Goal: Navigation & Orientation: Find specific page/section

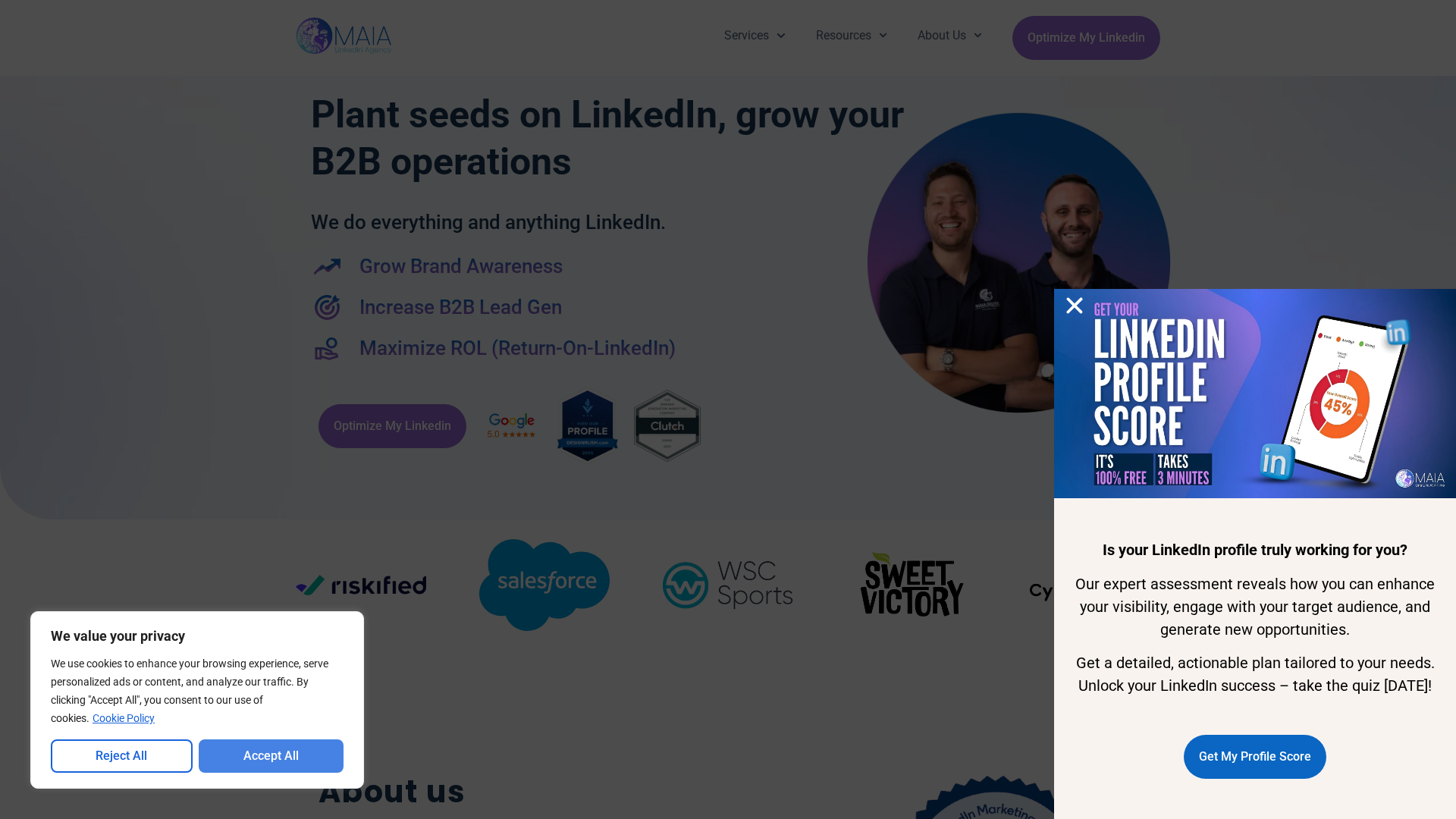
click at [270, 756] on button "Accept All" at bounding box center [271, 756] width 146 height 34
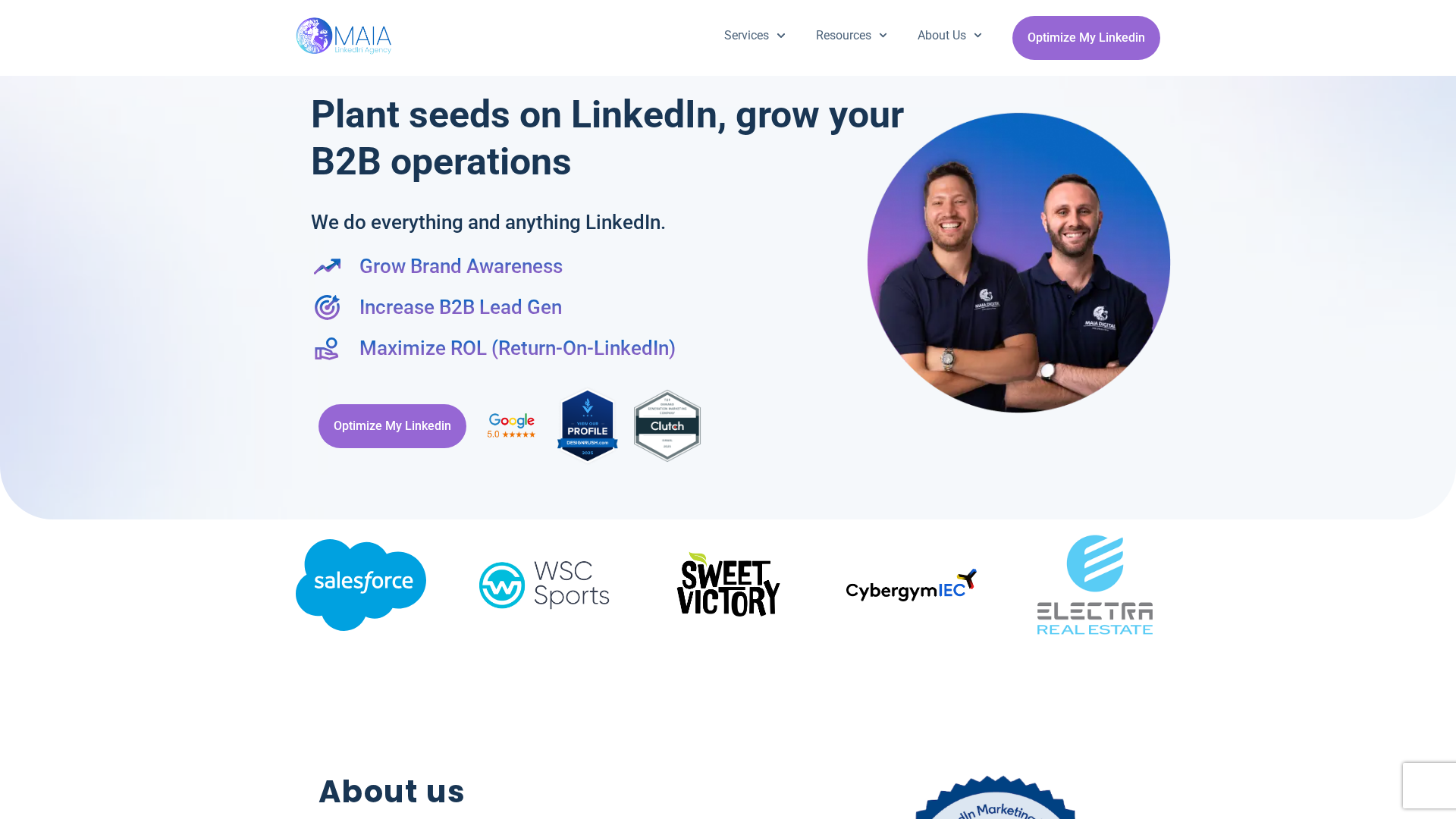
click at [8, 8] on div "Services Company Page Management LinkedIn Ads Personalized Trainings Thought Le…" at bounding box center [728, 38] width 1456 height 76
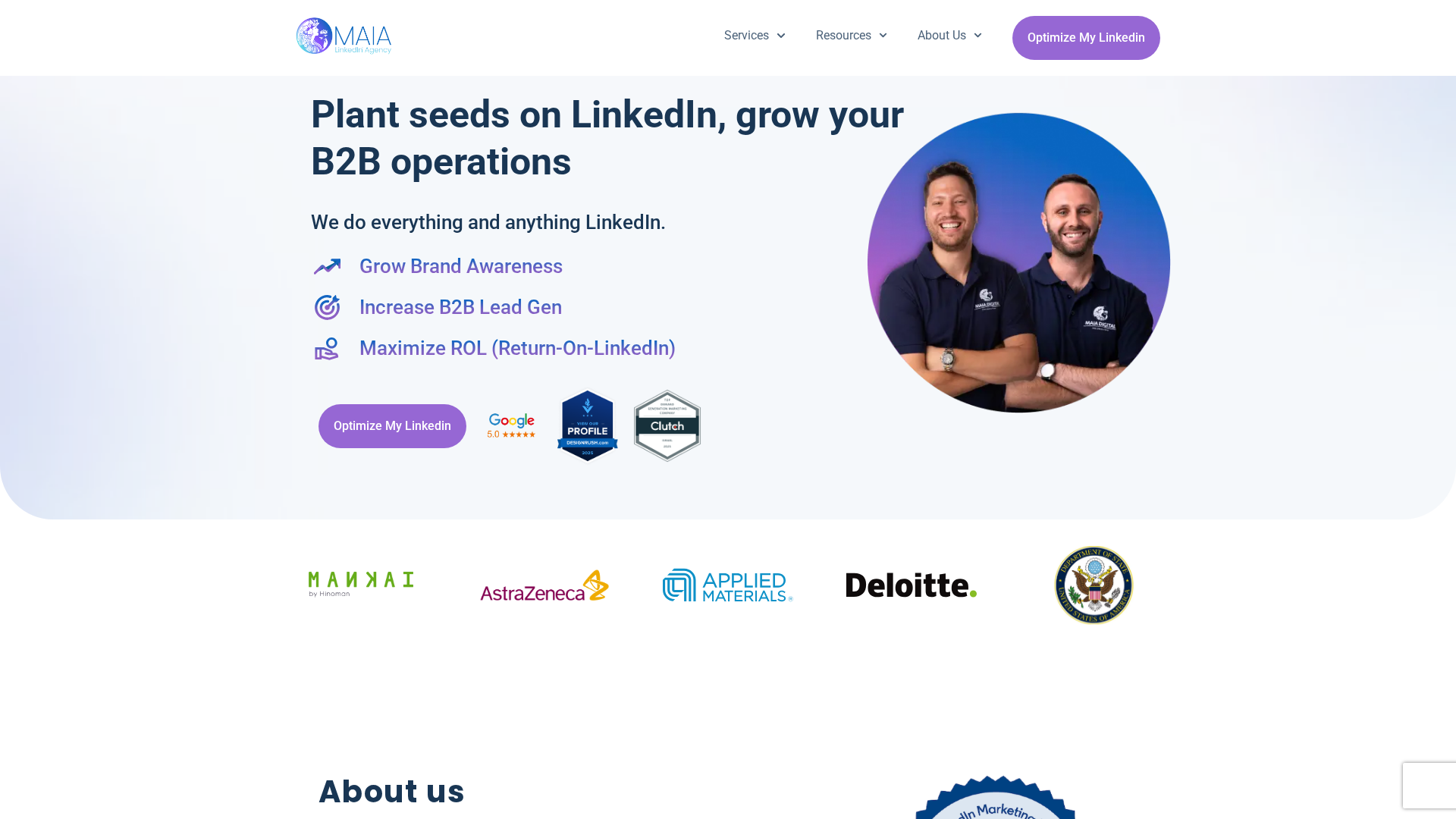
click at [8, 8] on div "Services Company Page Management LinkedIn Ads Personalized Trainings Thought Le…" at bounding box center [728, 38] width 1456 height 76
click at [1449, 8] on div "Services Company Page Management LinkedIn Ads Personalized Trainings Thought Le…" at bounding box center [728, 38] width 1456 height 76
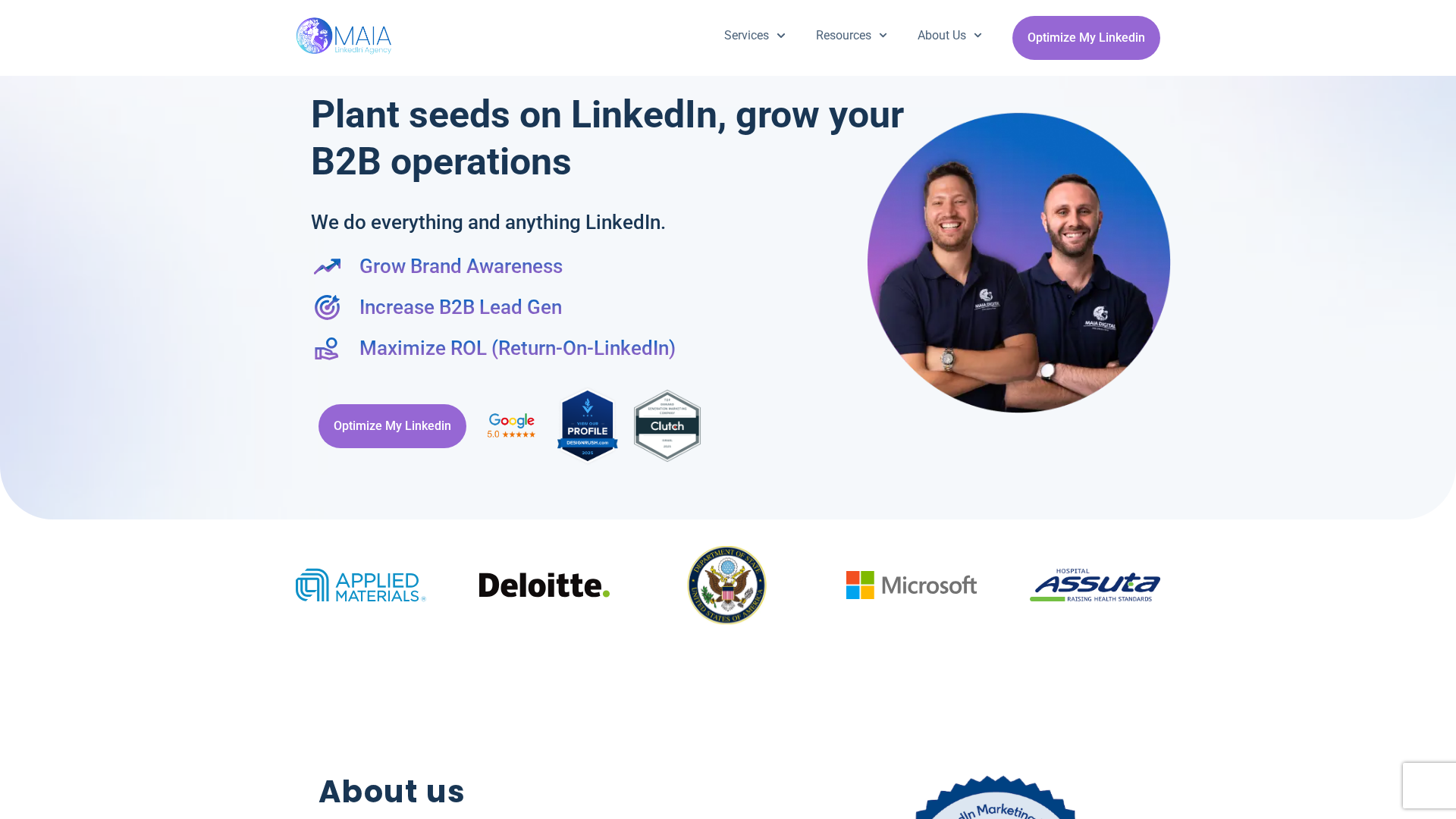
click at [8, 410] on div at bounding box center [728, 251] width 1456 height 535
click at [1449, 410] on div at bounding box center [728, 251] width 1456 height 535
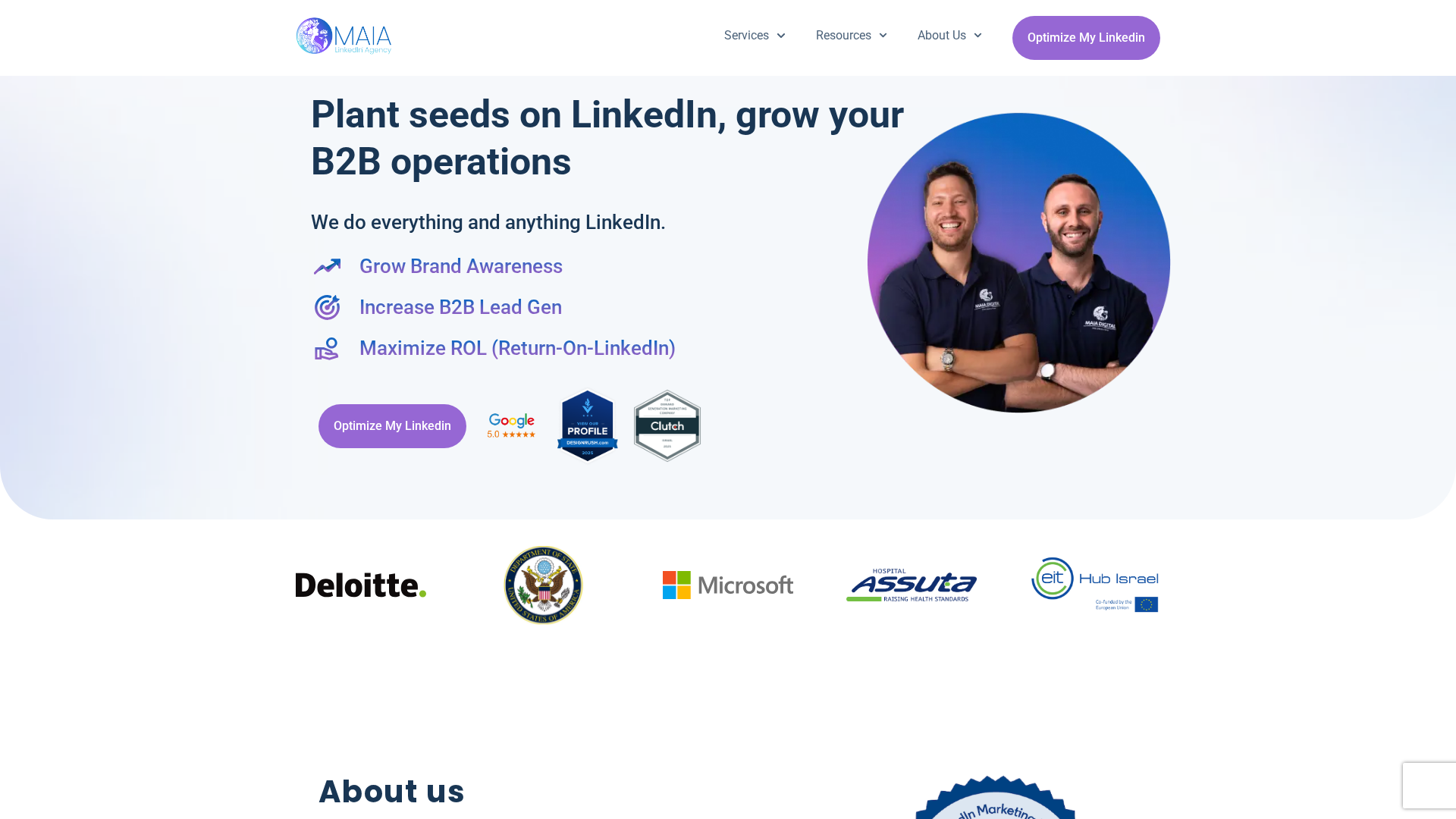
click at [728, 8] on div "Services Company Page Management LinkedIn Ads Personalized Trainings Thought Le…" at bounding box center [728, 38] width 865 height 76
click at [728, 811] on h2 "About us" at bounding box center [532, 792] width 427 height 47
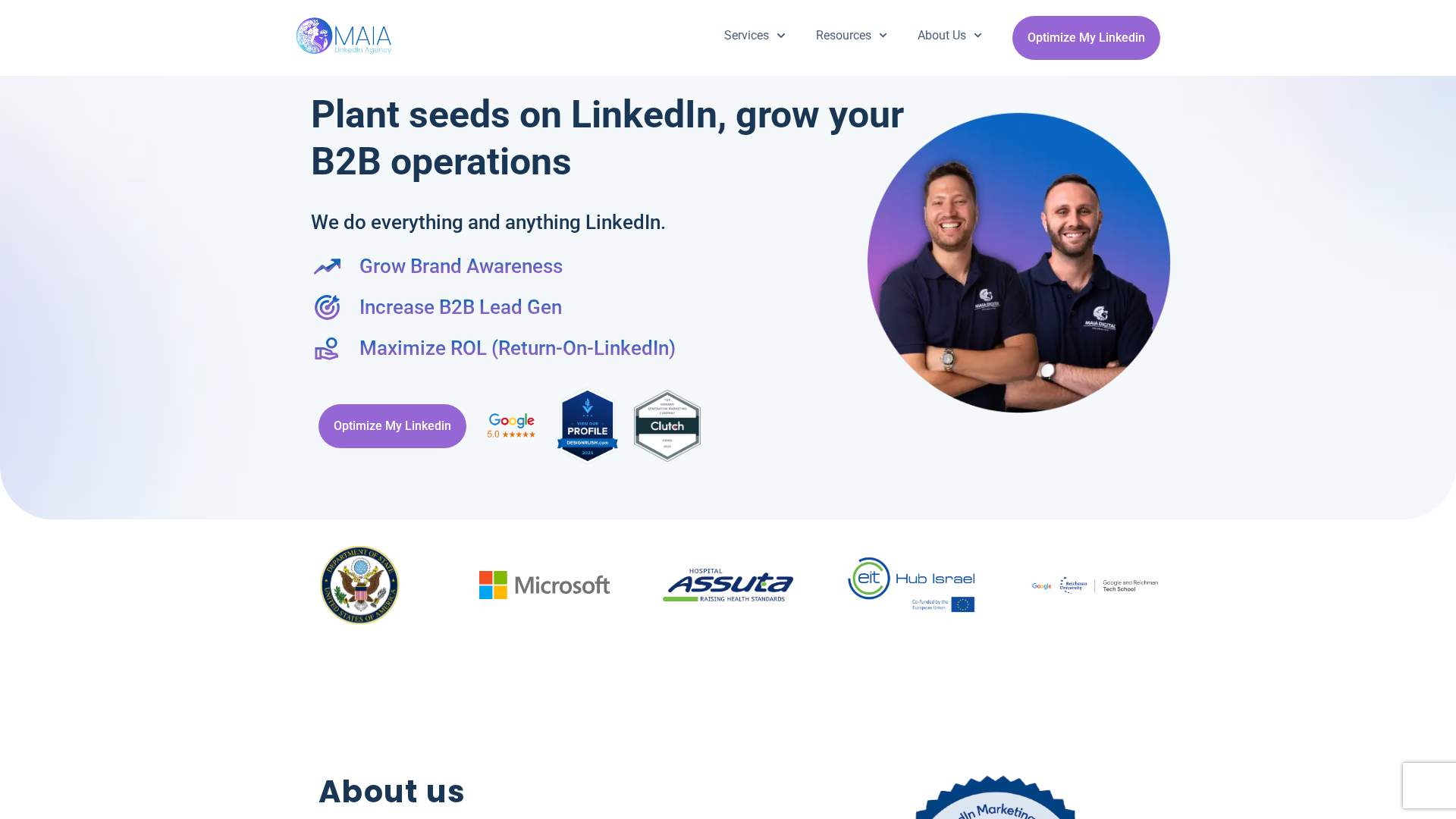
click at [728, 410] on div "Optimize My Linkedin" at bounding box center [728, 425] width 835 height 96
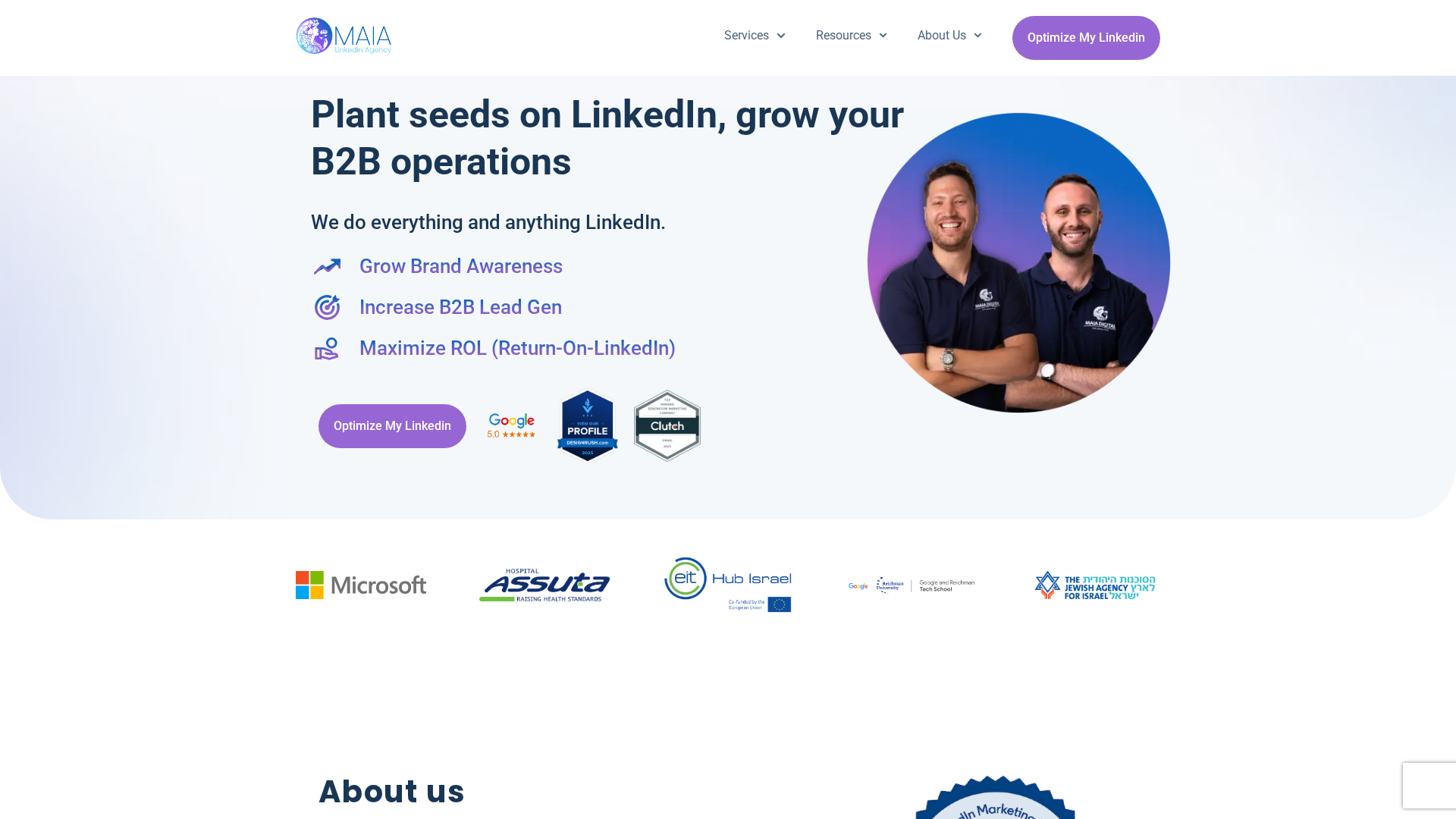
click at [8, 8] on div "Services Company Page Management LinkedIn Ads Personalized Trainings Thought Le…" at bounding box center [728, 38] width 1456 height 76
click at [1449, 8] on div "Services Company Page Management LinkedIn Ads Personalized Trainings Thought Le…" at bounding box center [728, 38] width 1456 height 76
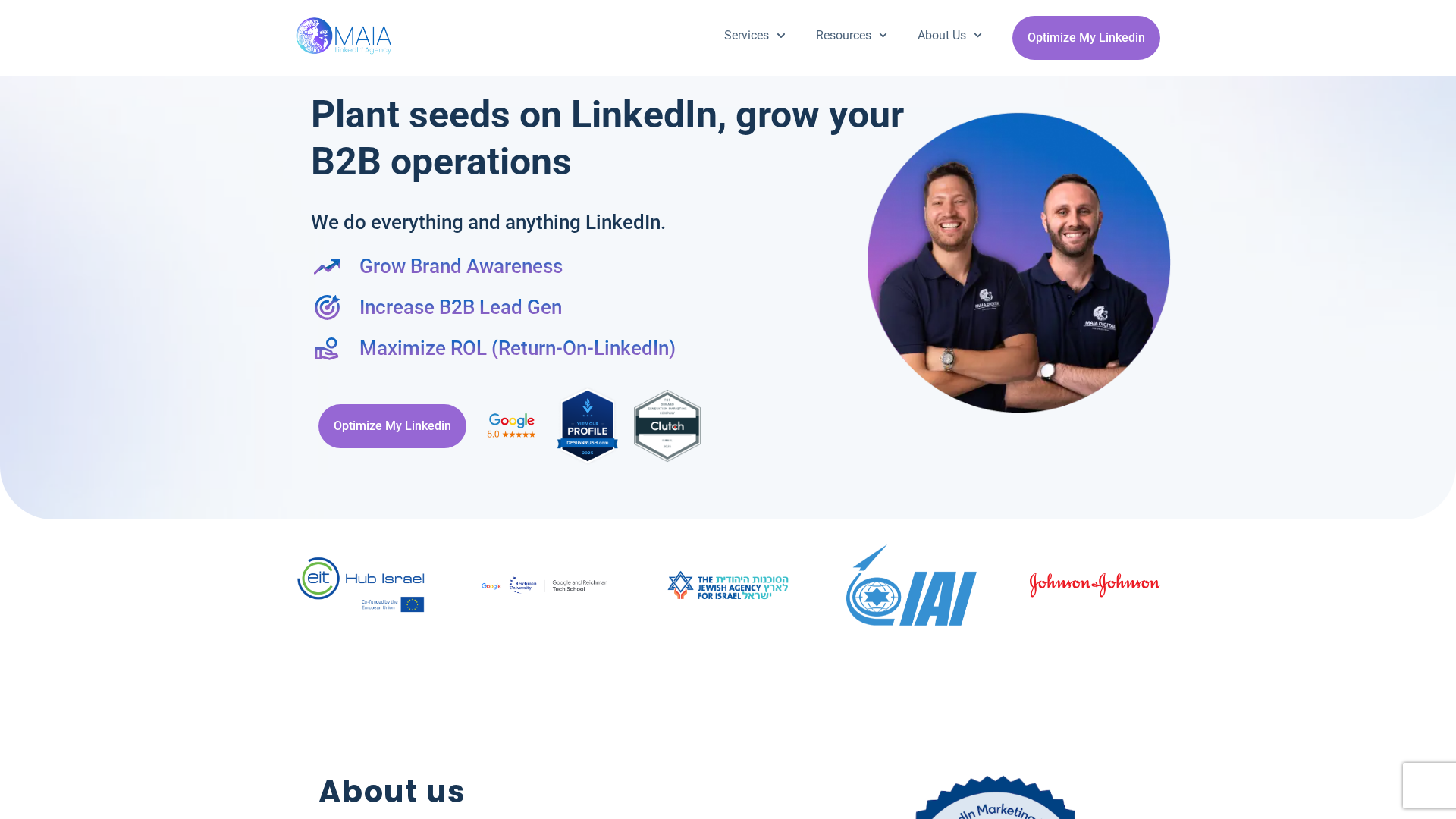
click at [8, 410] on div at bounding box center [728, 251] width 1456 height 535
click at [1449, 410] on div at bounding box center [728, 251] width 1456 height 535
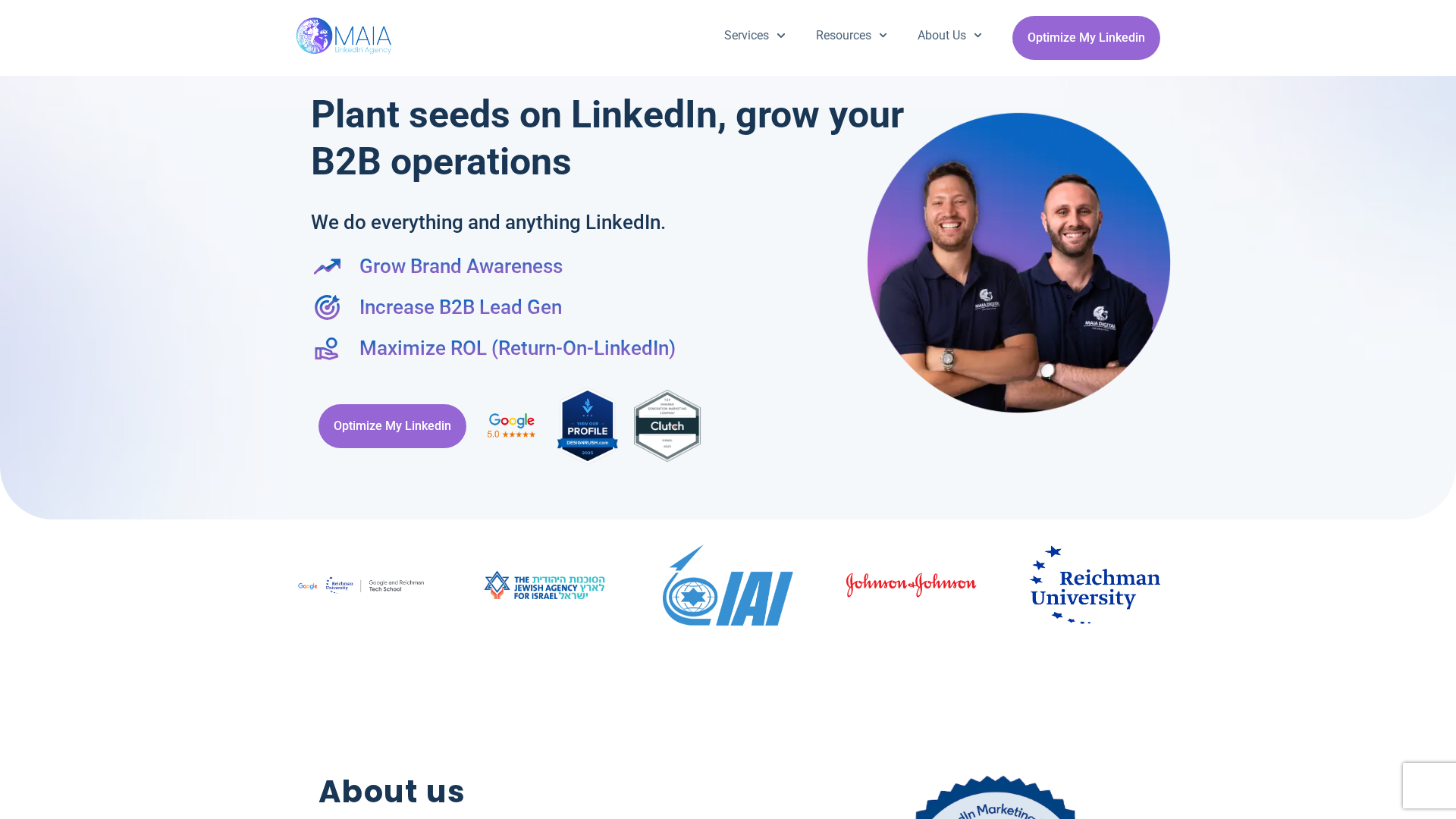
click at [728, 8] on div "Services Company Page Management LinkedIn Ads Personalized Trainings Thought Le…" at bounding box center [728, 38] width 865 height 76
click at [728, 811] on h2 "About us" at bounding box center [532, 792] width 427 height 47
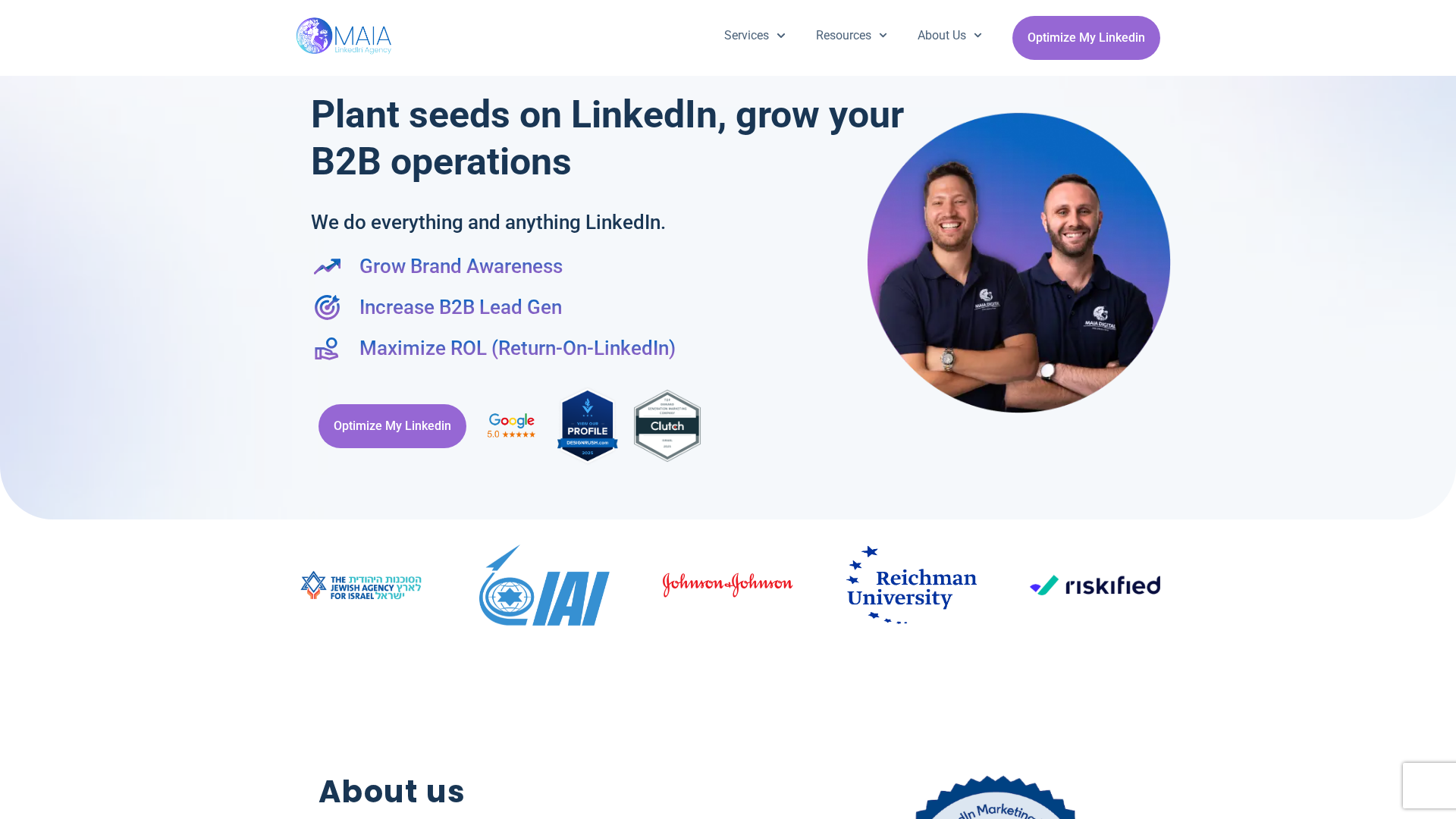
click at [728, 410] on div "Optimize My Linkedin" at bounding box center [728, 425] width 835 height 96
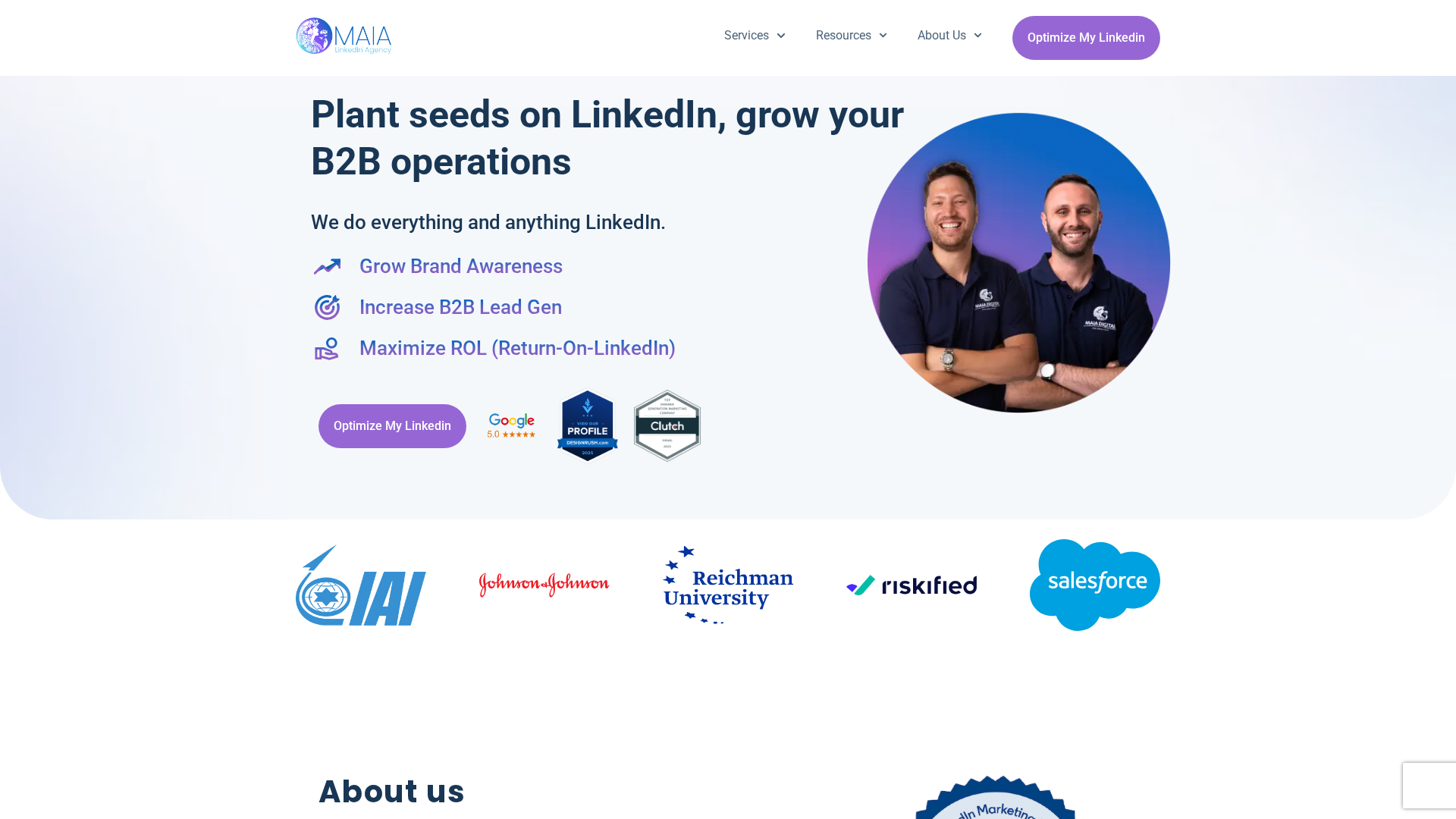
click at [8, 8] on div "Services Company Page Management LinkedIn Ads Personalized Trainings Thought Le…" at bounding box center [728, 38] width 1456 height 76
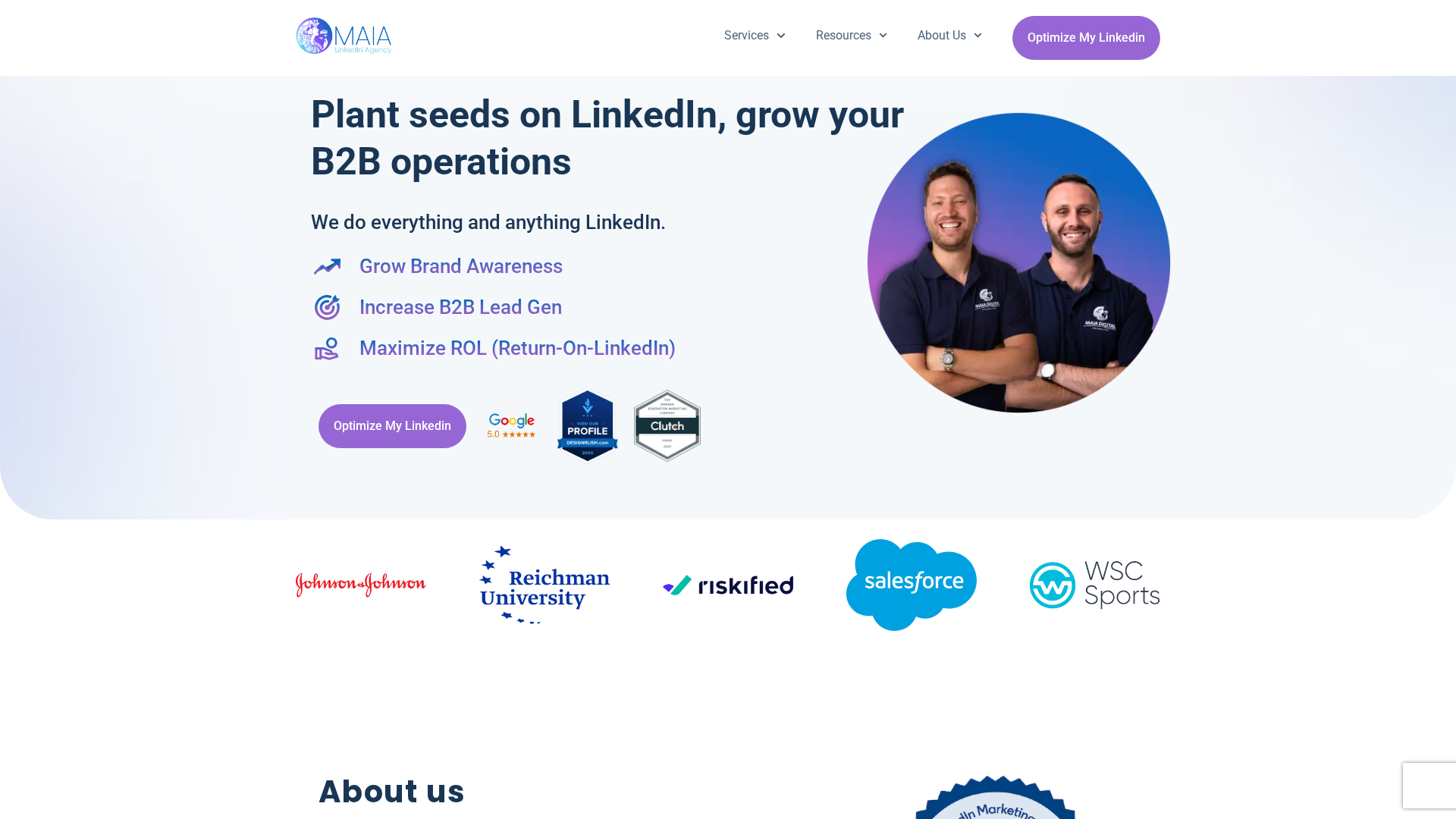
click at [1449, 8] on div "Services Company Page Management LinkedIn Ads Personalized Trainings Thought Le…" at bounding box center [728, 38] width 1456 height 76
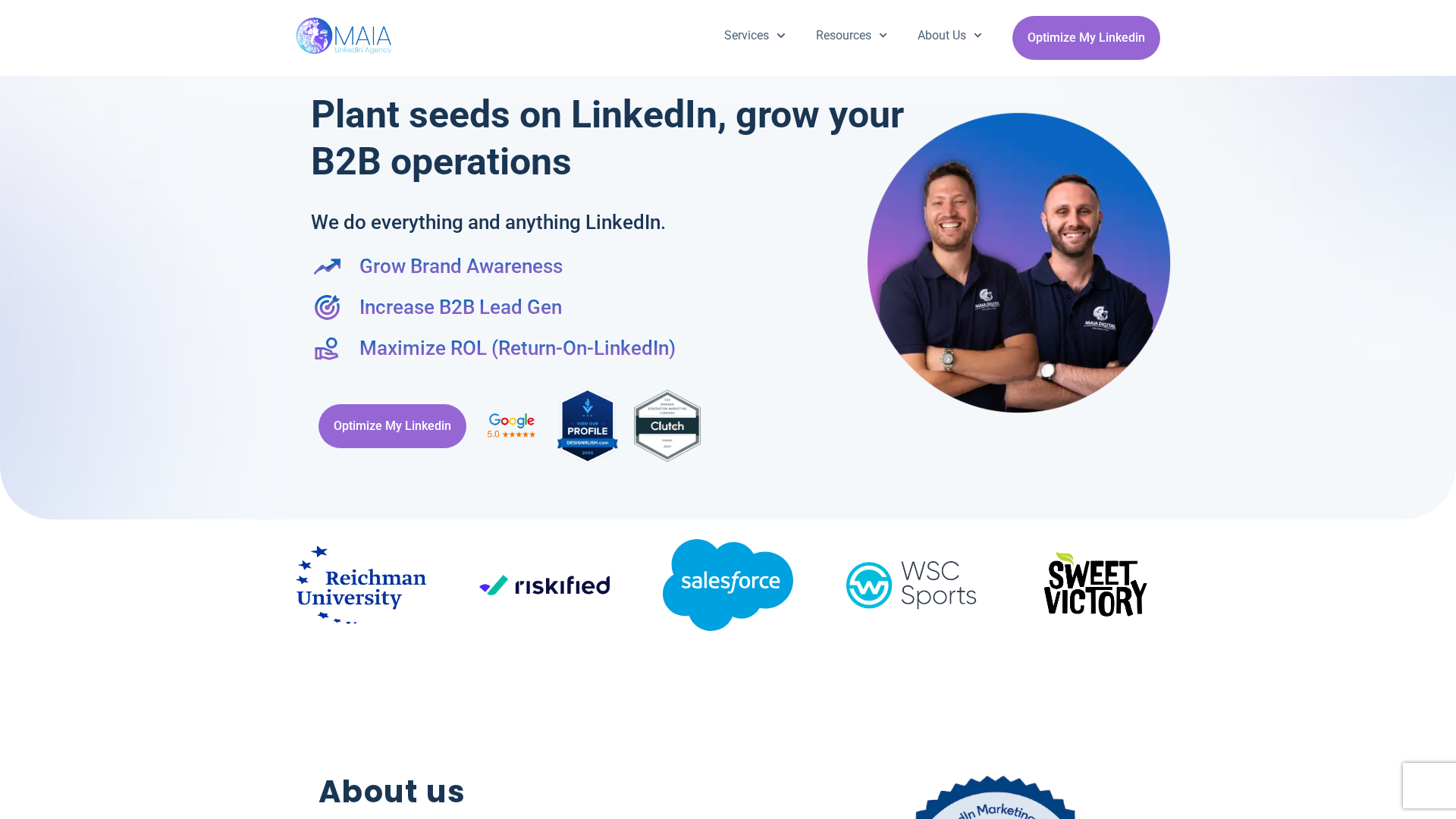
click at [8, 410] on div at bounding box center [728, 251] width 1456 height 535
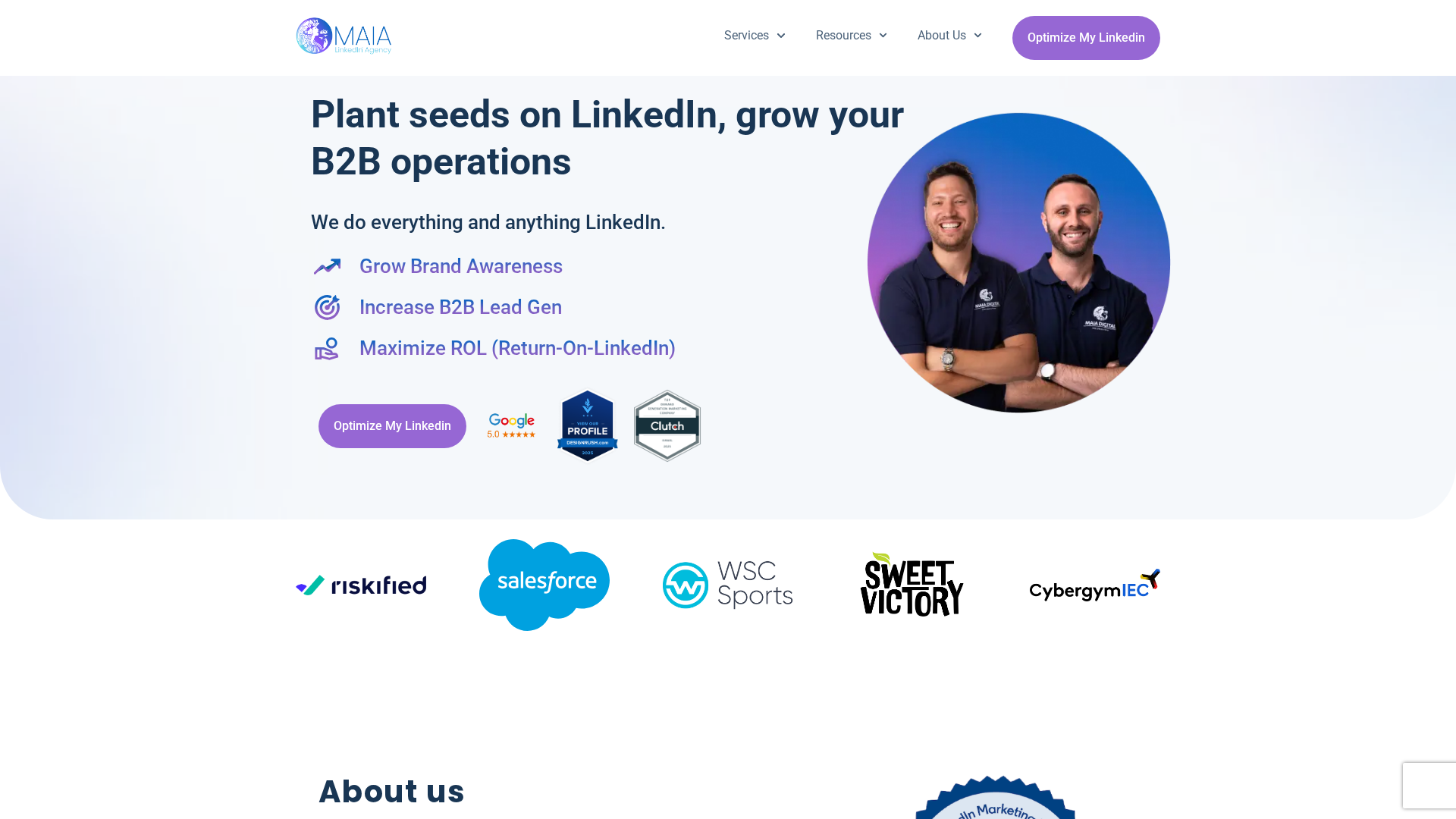
click at [1449, 410] on div at bounding box center [728, 251] width 1456 height 535
click at [728, 8] on div "Services Company Page Management LinkedIn Ads Personalized Trainings Thought Le…" at bounding box center [728, 38] width 865 height 76
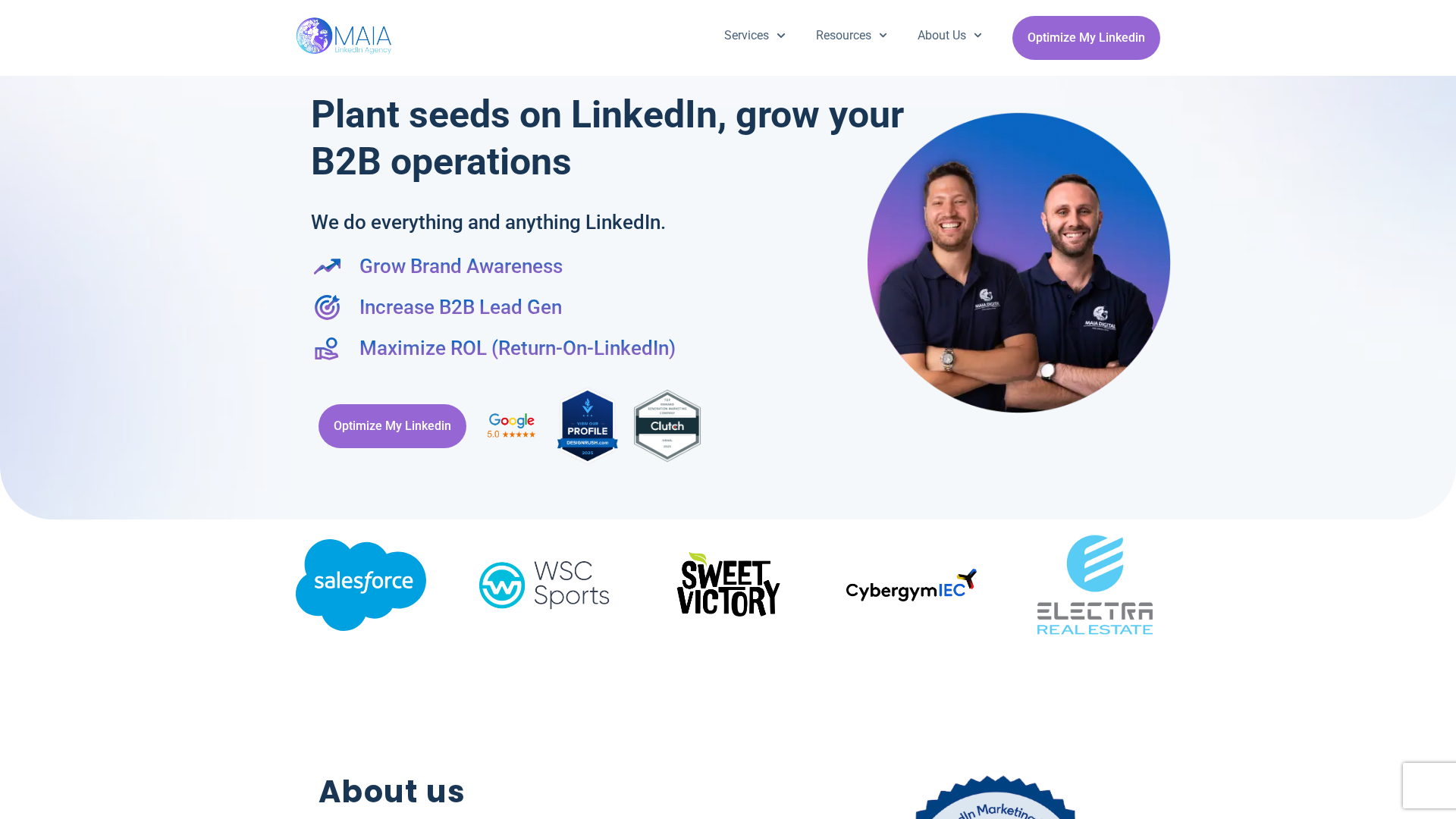
click at [728, 811] on h2 "About us" at bounding box center [532, 792] width 427 height 47
click at [728, 410] on div "Optimize My Linkedin" at bounding box center [728, 425] width 835 height 96
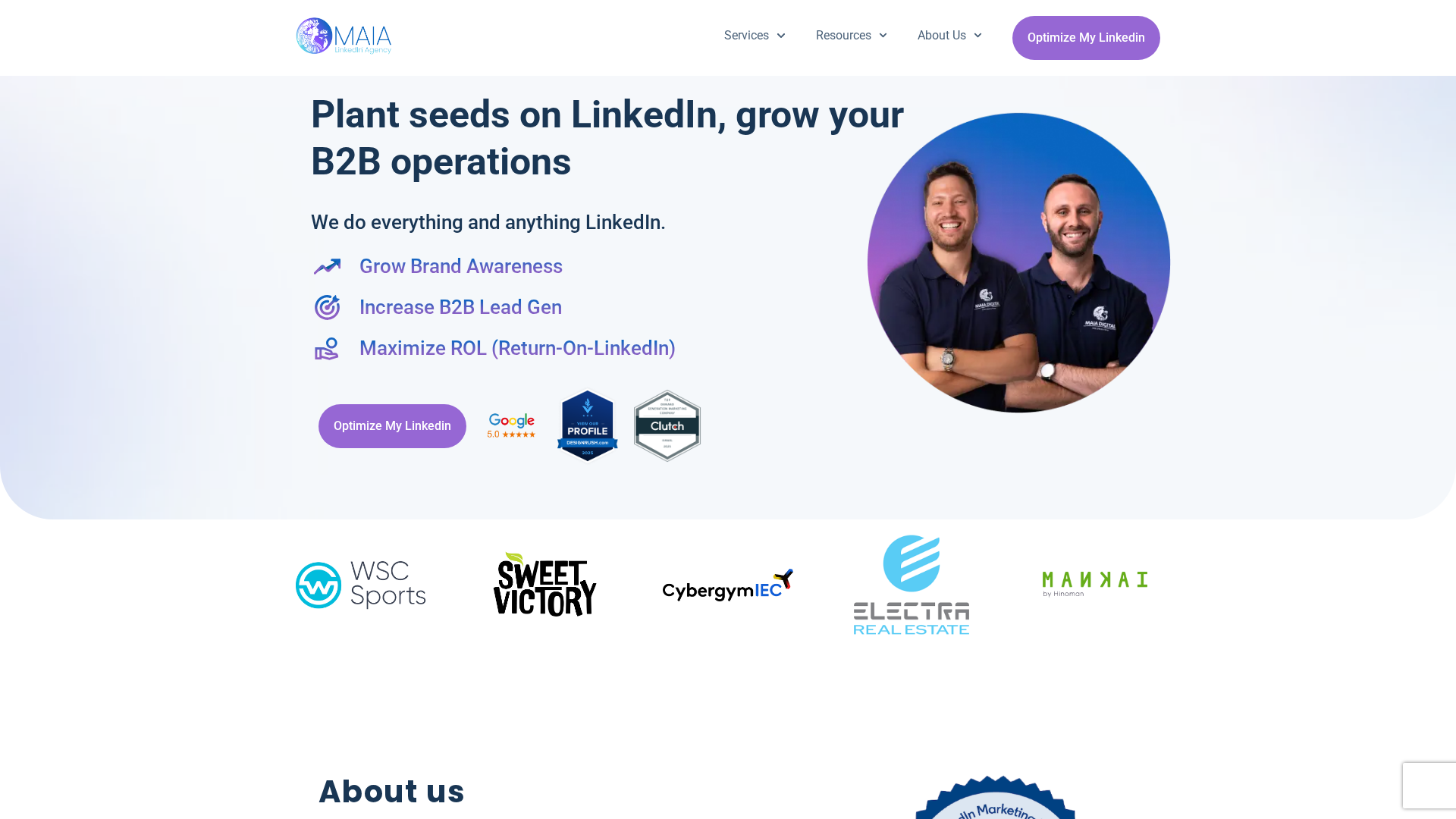
click at [8, 8] on div "Services Company Page Management LinkedIn Ads Personalized Trainings Thought Le…" at bounding box center [728, 38] width 1456 height 76
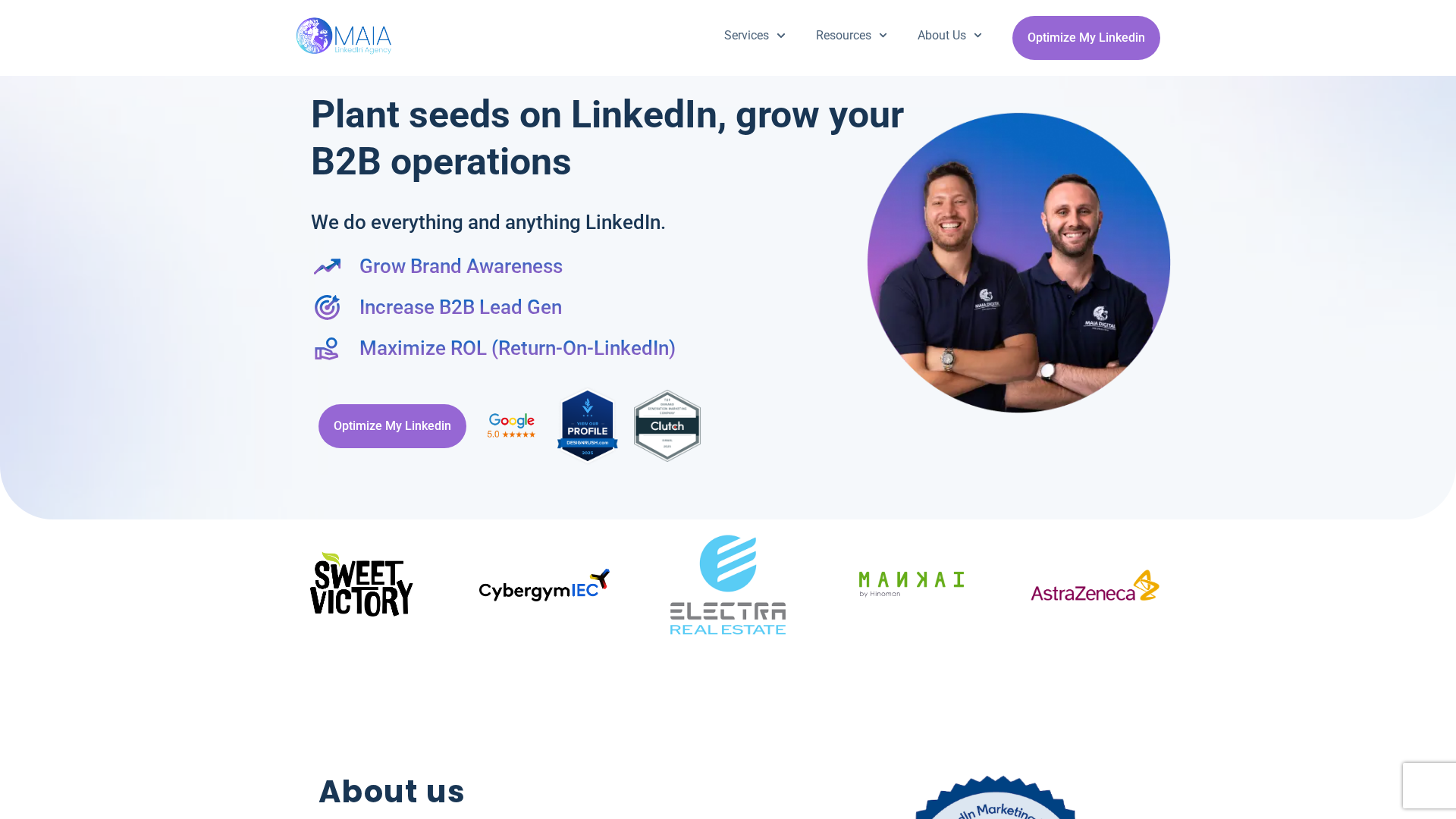
click at [1449, 8] on div "Services Company Page Management LinkedIn Ads Personalized Trainings Thought Le…" at bounding box center [728, 38] width 1456 height 76
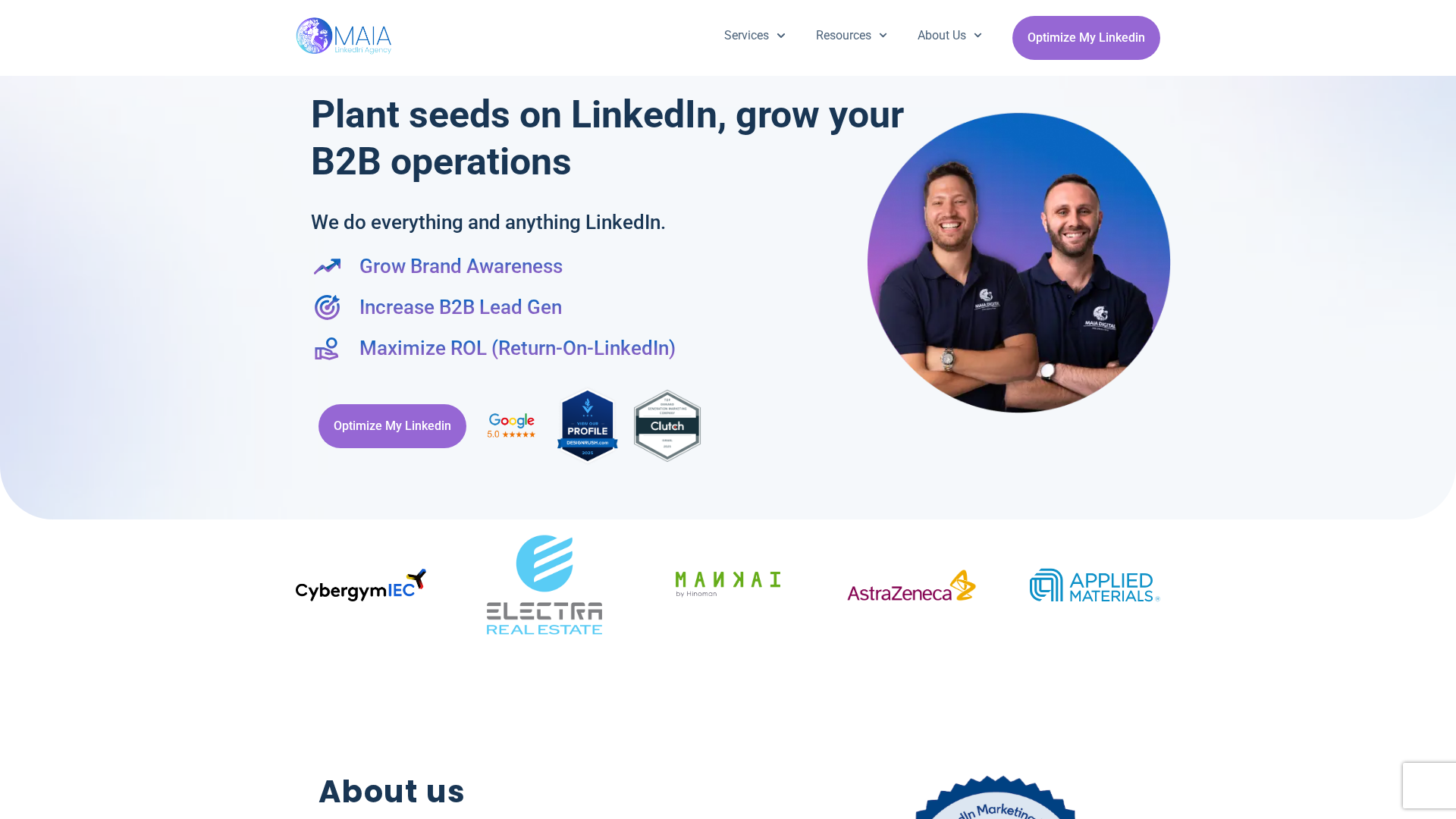
click at [8, 410] on div at bounding box center [728, 251] width 1456 height 535
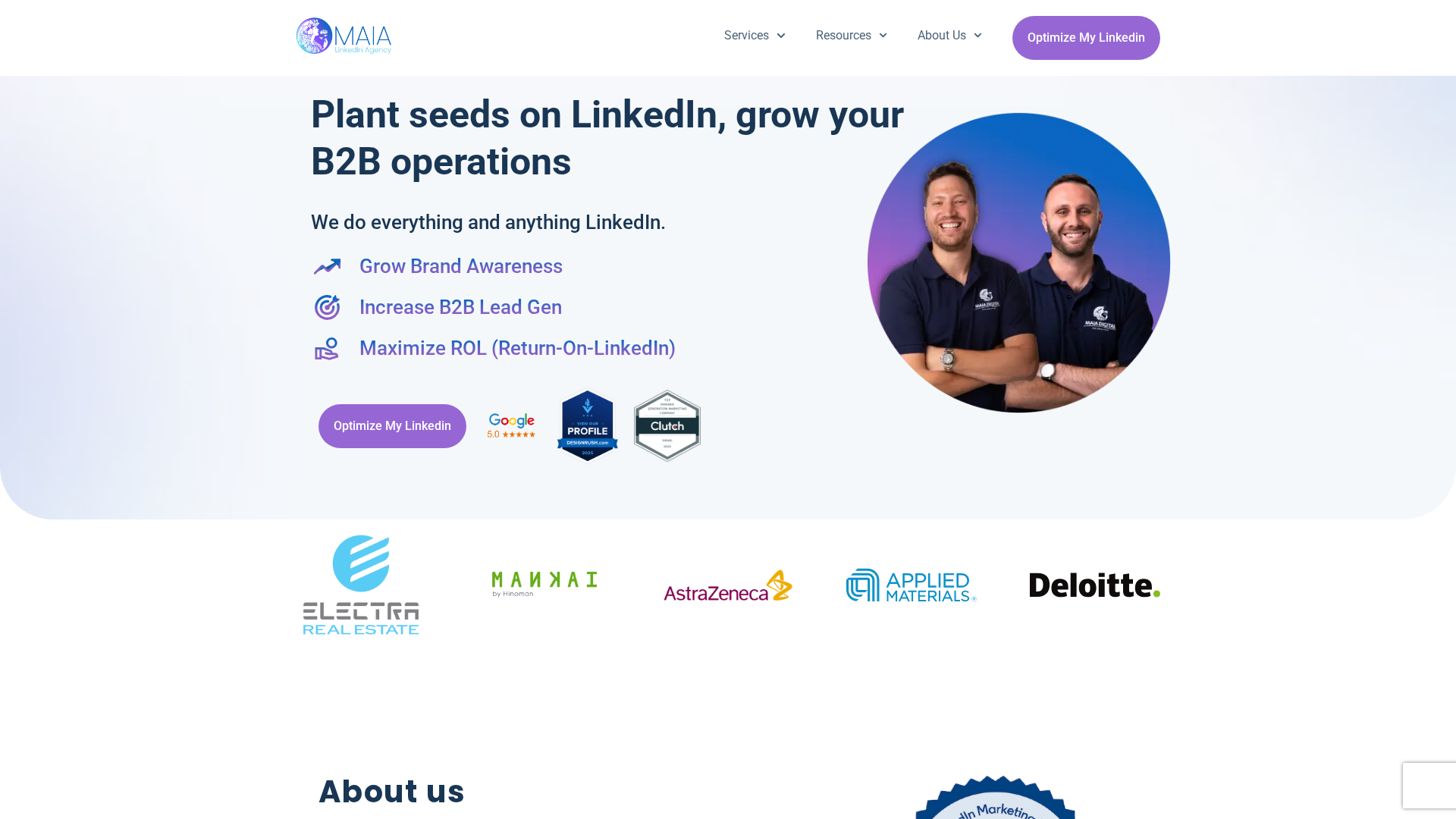
click at [1449, 410] on div at bounding box center [728, 251] width 1456 height 535
click at [728, 8] on div "Services Company Page Management LinkedIn Ads Personalized Trainings Thought Le…" at bounding box center [728, 38] width 865 height 76
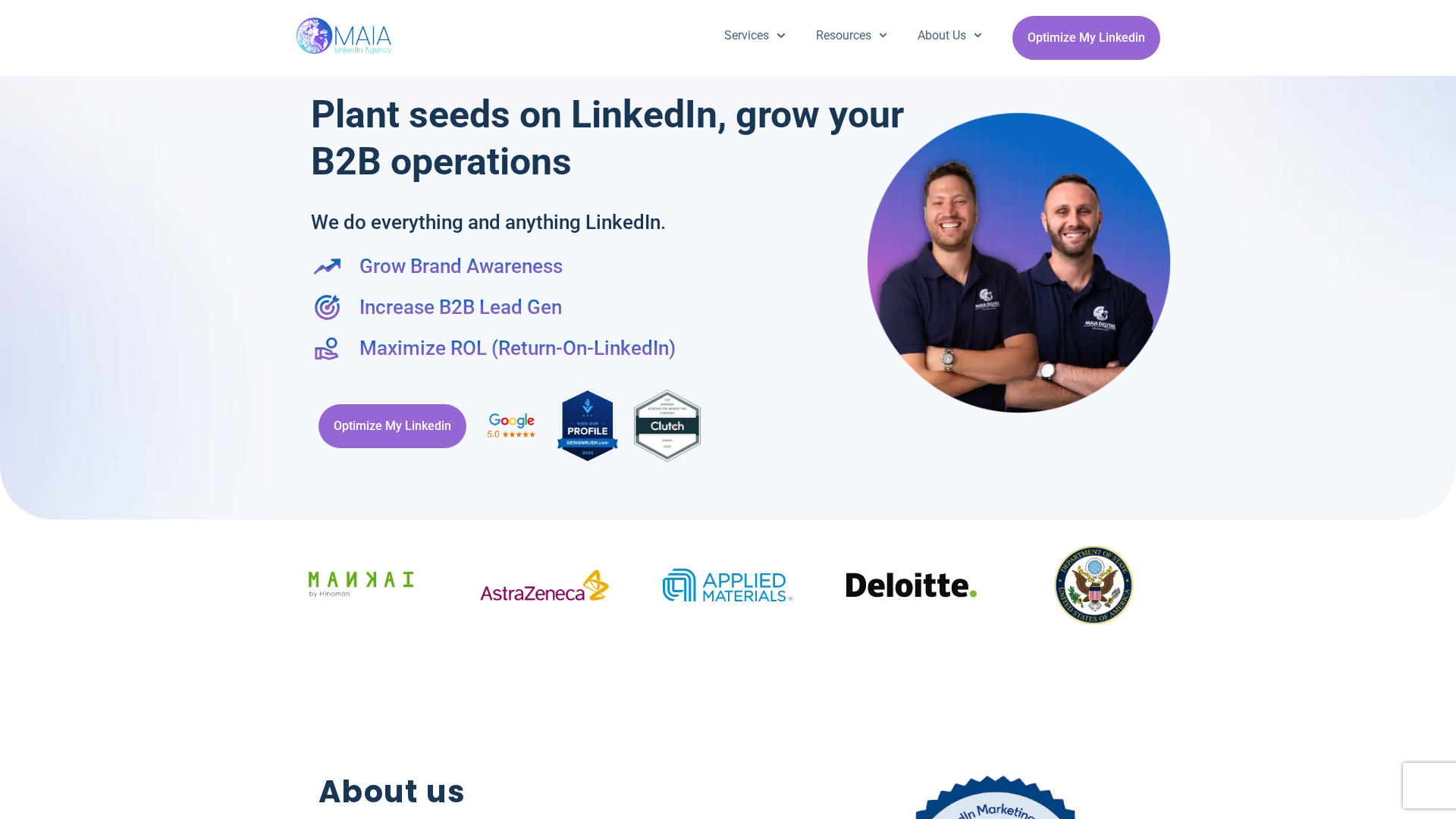
click at [728, 811] on h2 "About us" at bounding box center [532, 792] width 427 height 47
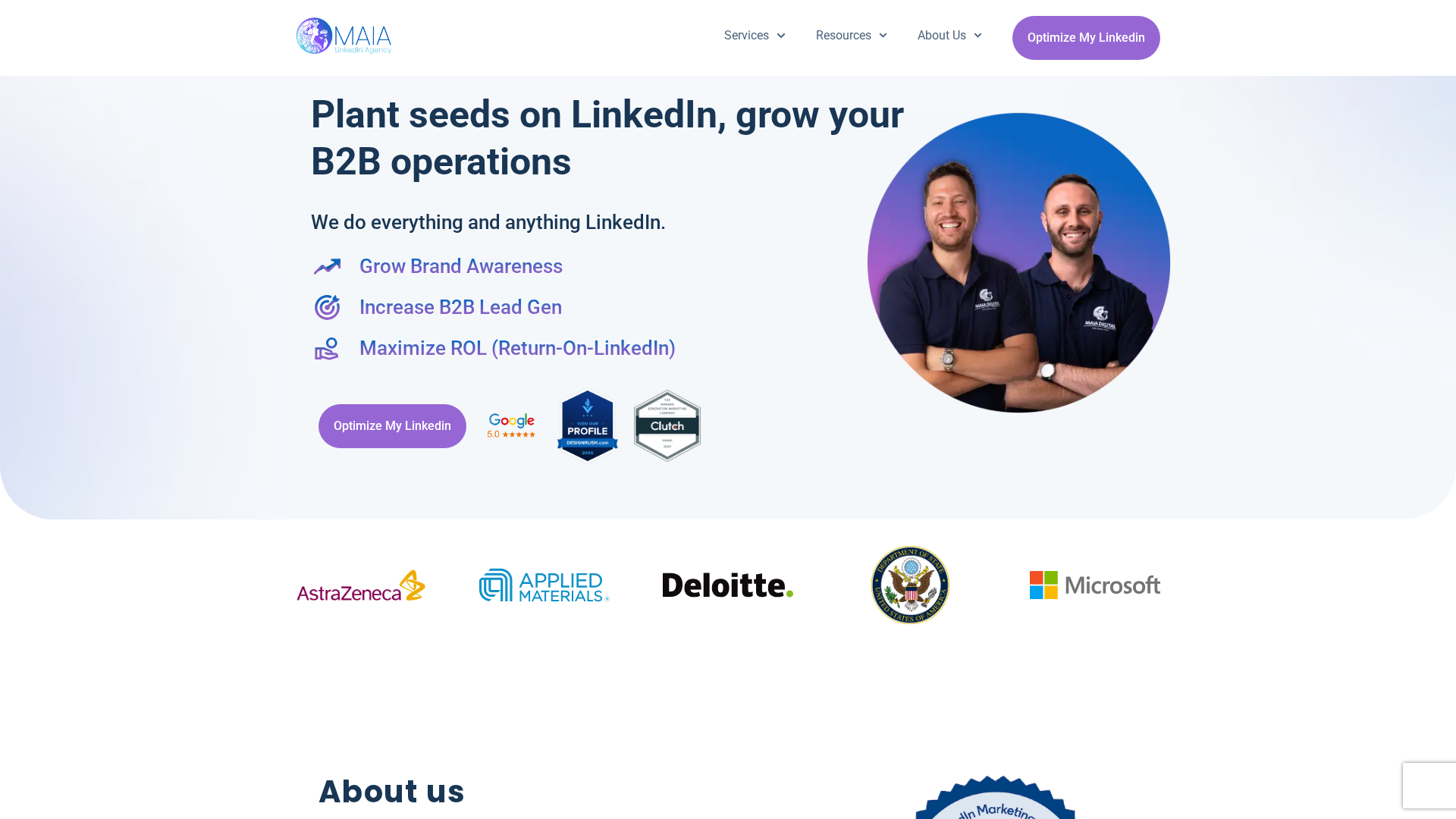
click at [728, 410] on div "Optimize My Linkedin" at bounding box center [728, 425] width 835 height 96
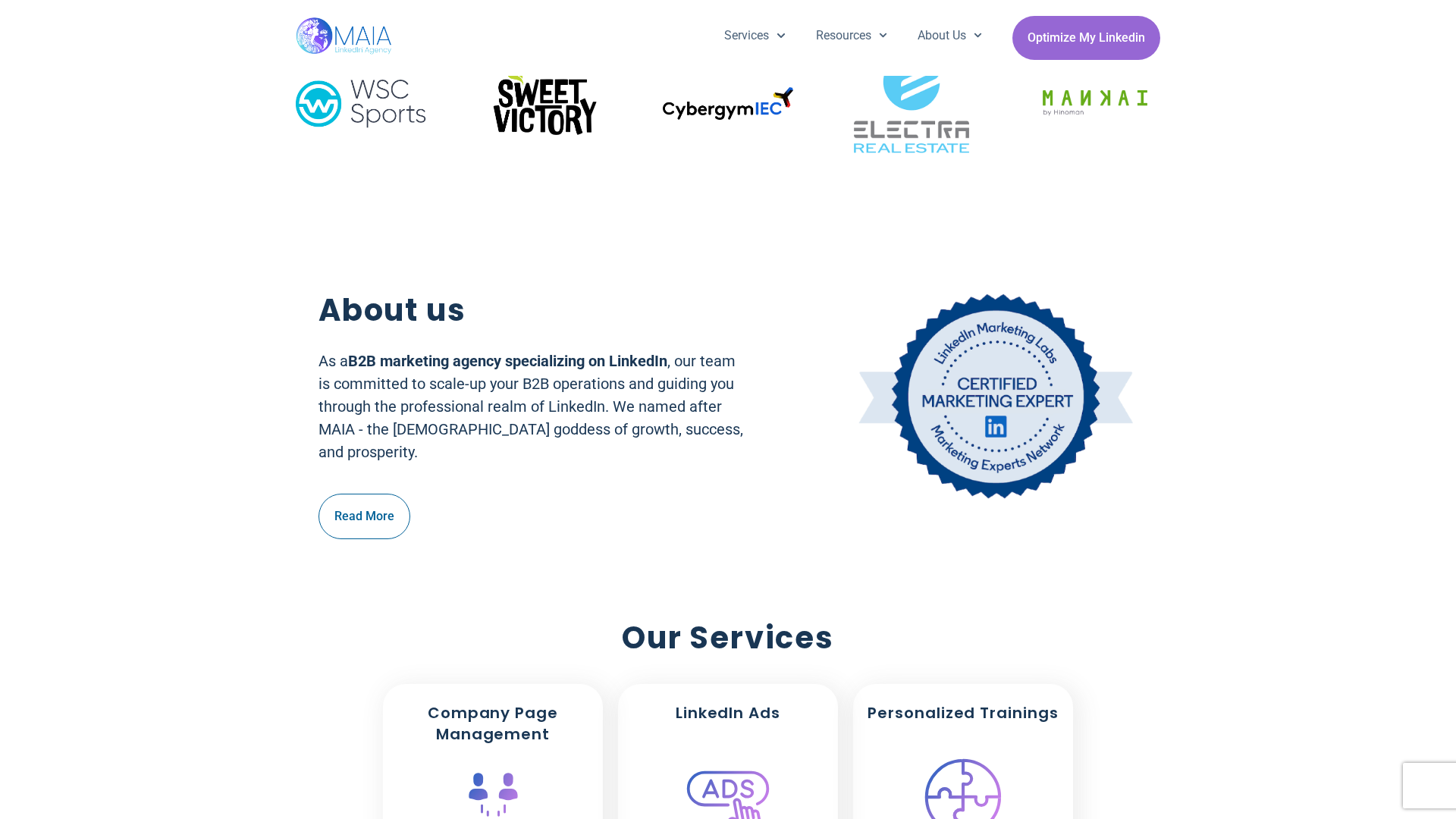
scroll to position [482, 0]
